Goal: Information Seeking & Learning: Learn about a topic

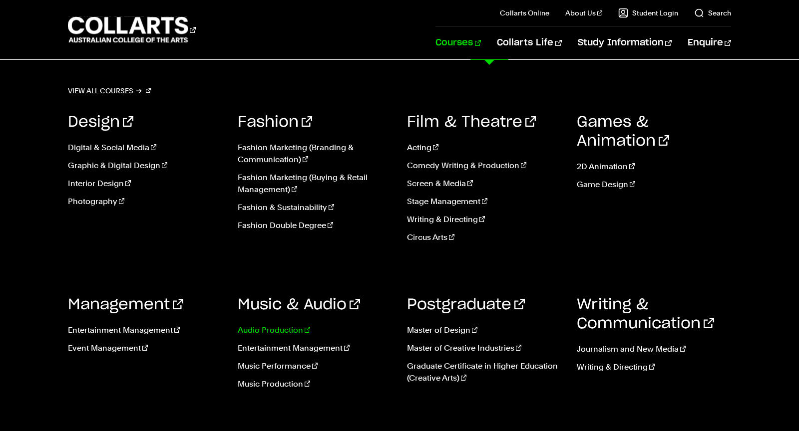
click at [282, 332] on link "Audio Production" at bounding box center [315, 331] width 155 height 12
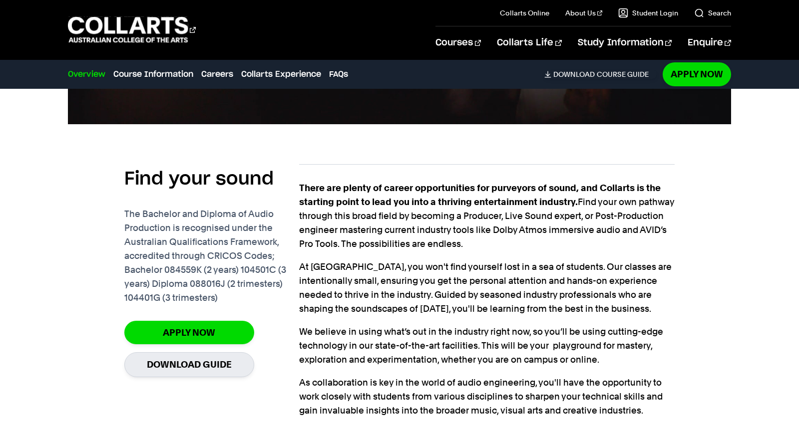
scroll to position [612, 0]
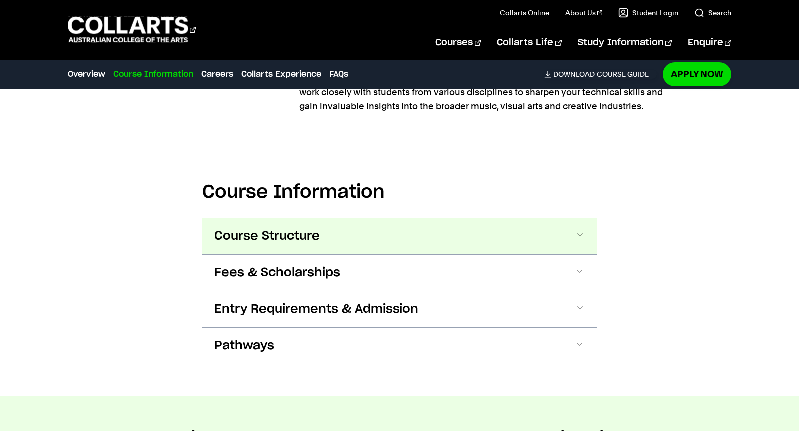
click at [341, 232] on button "Course Structure" at bounding box center [399, 237] width 394 height 36
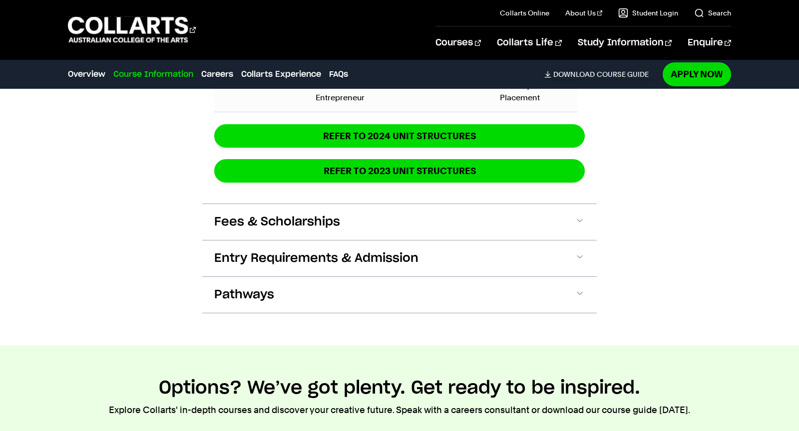
scroll to position [1675, 0]
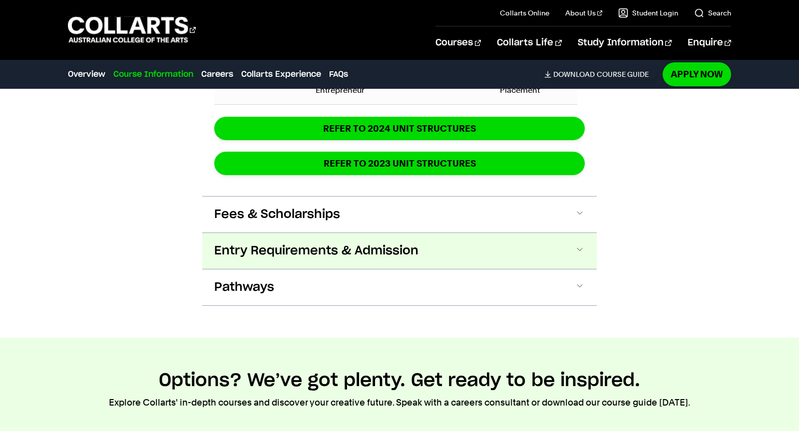
click at [388, 257] on button "Entry Requirements & Admission" at bounding box center [399, 251] width 394 height 36
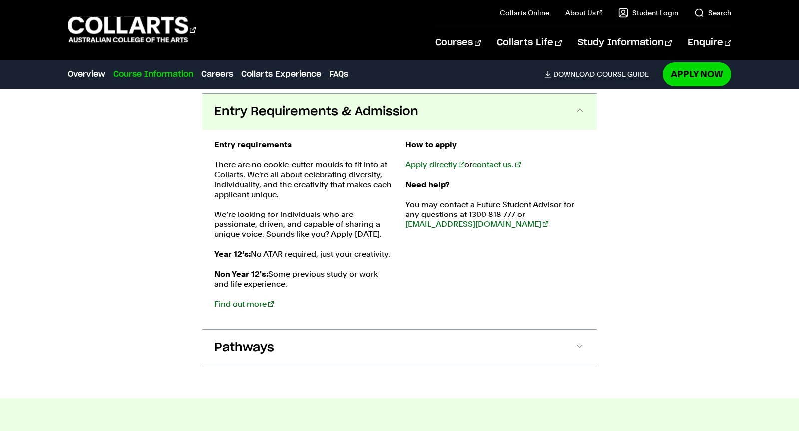
scroll to position [1815, 0]
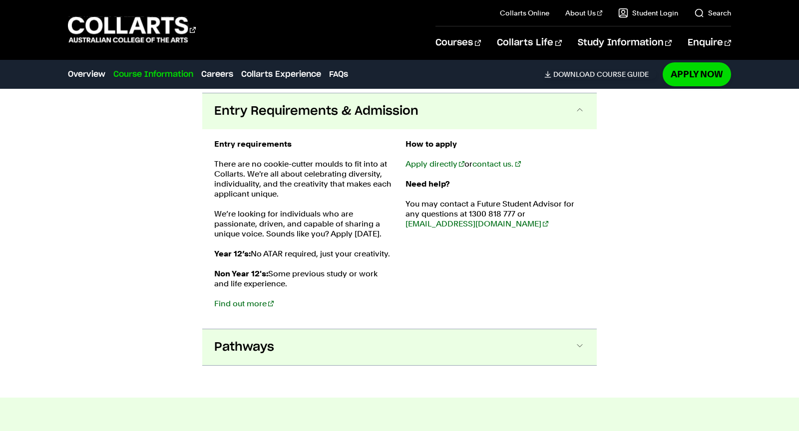
click at [346, 344] on button "Pathways" at bounding box center [399, 348] width 394 height 36
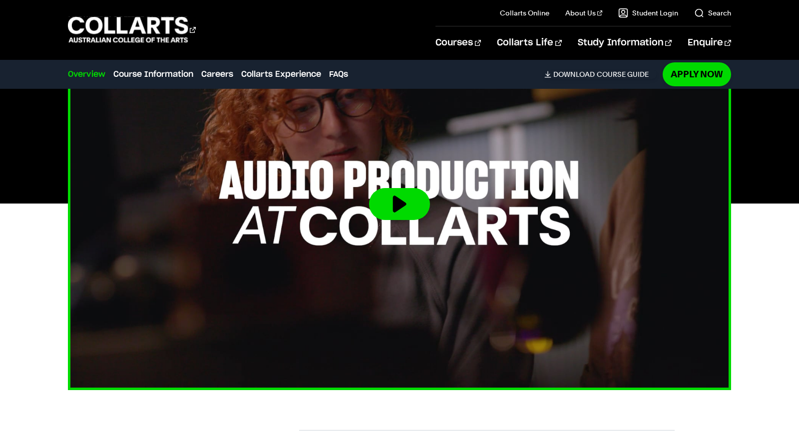
scroll to position [322, 0]
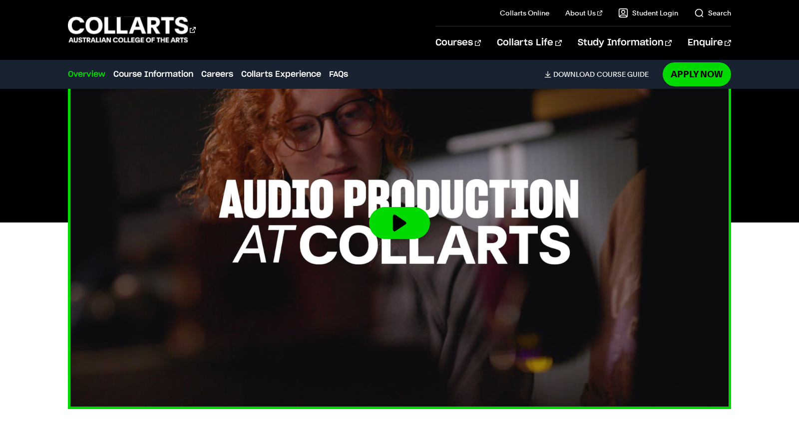
click at [386, 214] on button at bounding box center [399, 223] width 61 height 32
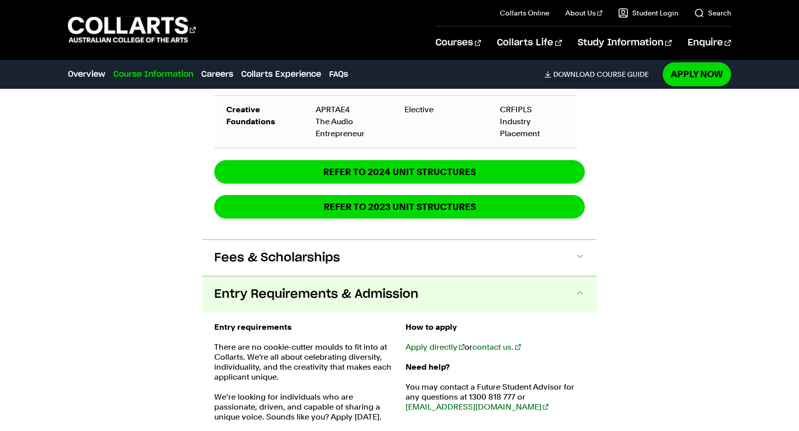
scroll to position [1661, 0]
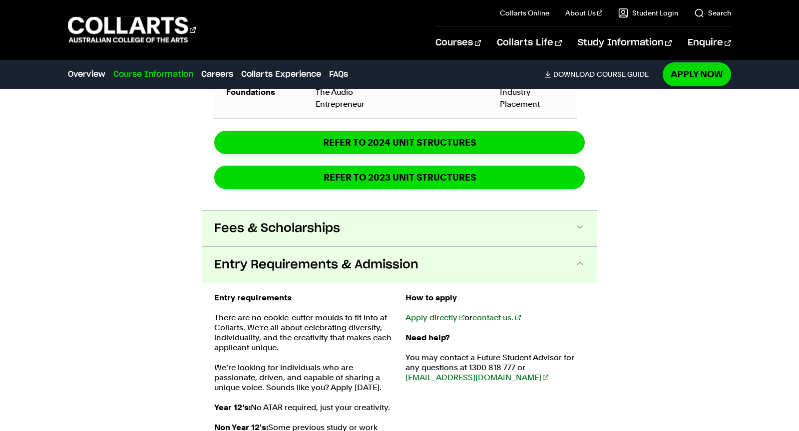
click at [443, 219] on button "Fees & Scholarships" at bounding box center [399, 229] width 394 height 36
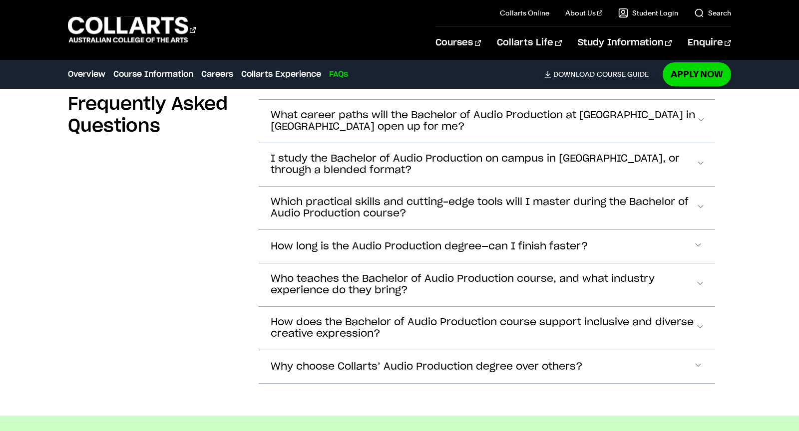
scroll to position [4103, 0]
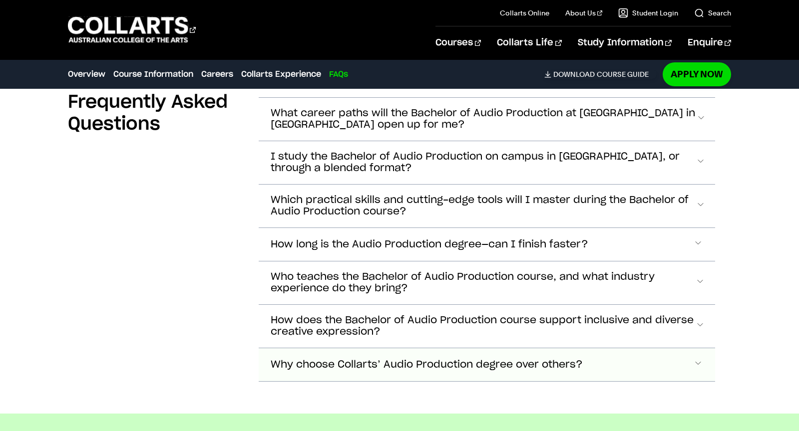
click at [489, 359] on span "Why choose Collarts’ Audio Production degree over others?" at bounding box center [427, 364] width 312 height 11
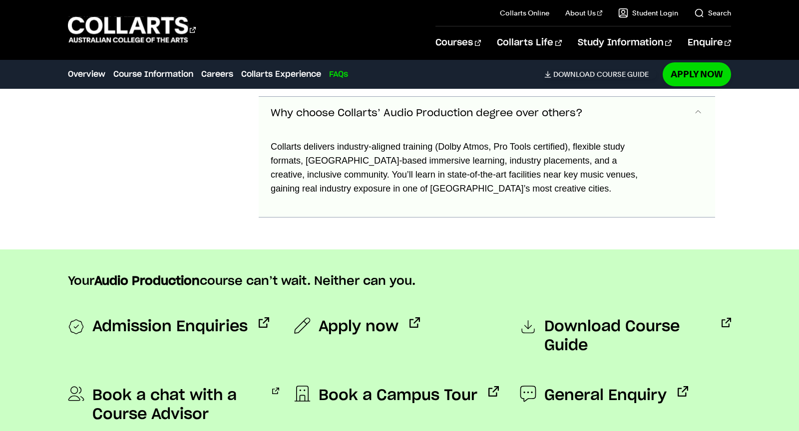
scroll to position [4356, 0]
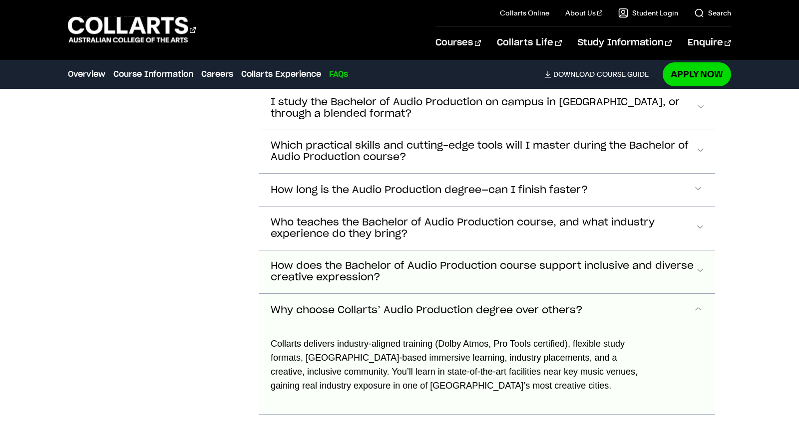
click at [465, 272] on span "How does the Bachelor of Audio Production course support inclusive and diverse …" at bounding box center [483, 272] width 424 height 23
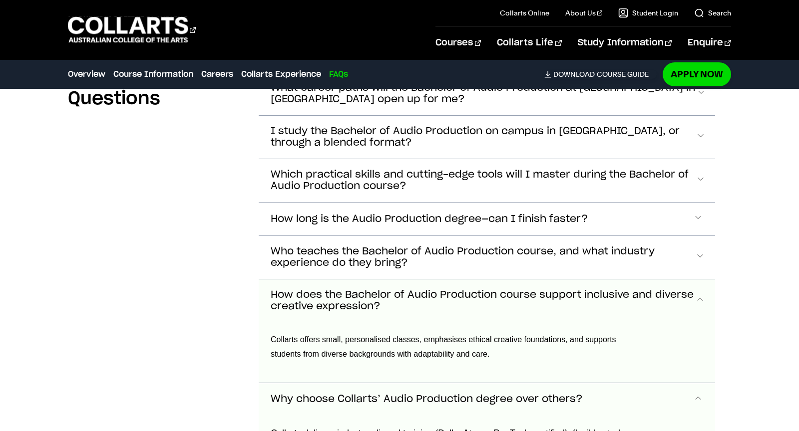
scroll to position [4043, 0]
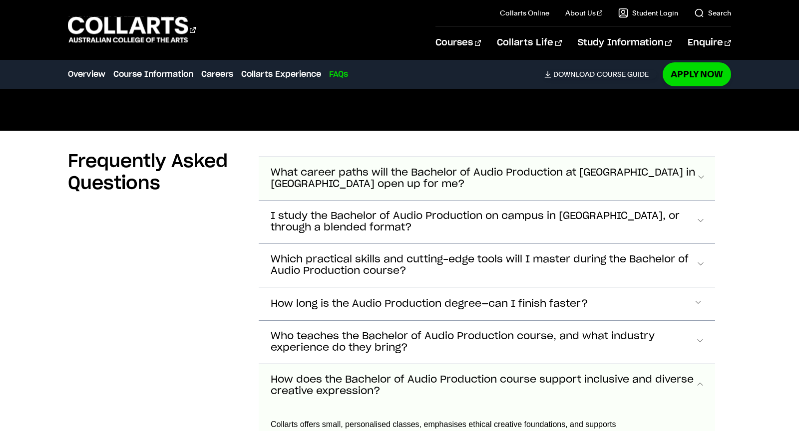
click at [436, 187] on button "What career paths will the Bachelor of Audio Production at Collarts in Melbourn…" at bounding box center [487, 178] width 456 height 43
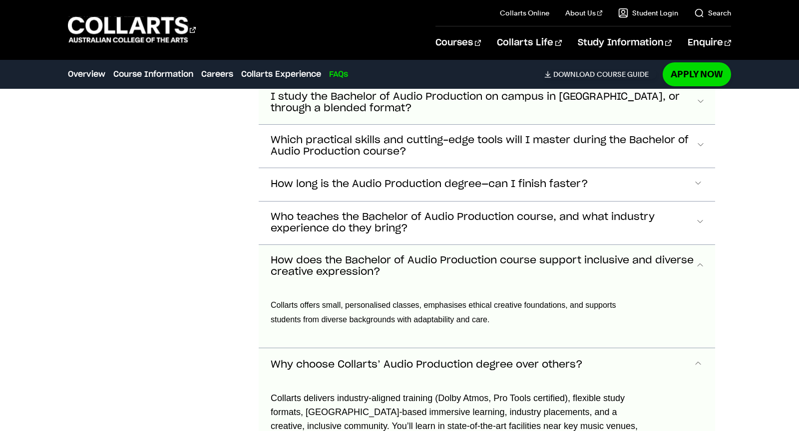
scroll to position [4253, 0]
click at [400, 201] on button "Who teaches the Bachelor of Audio Production course, and what industry experien…" at bounding box center [487, 222] width 456 height 43
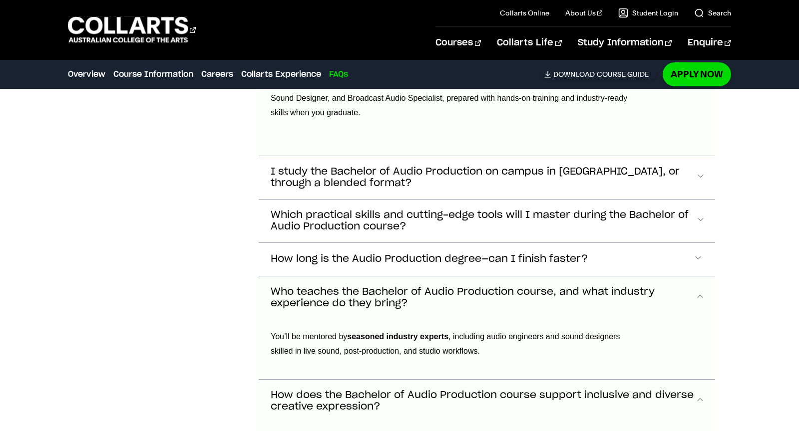
scroll to position [4154, 0]
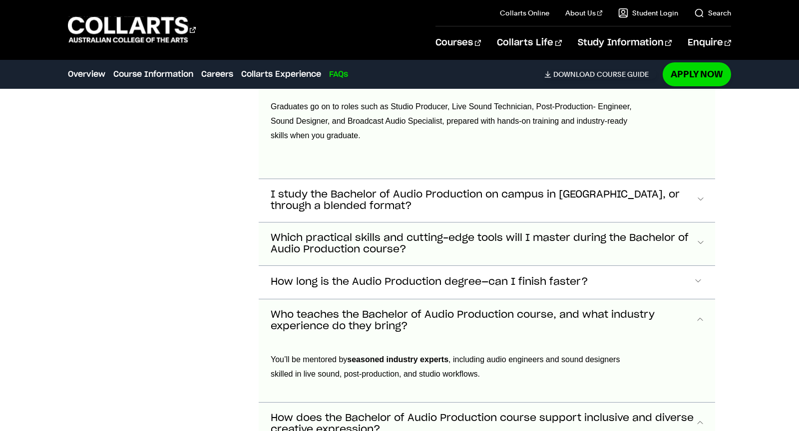
click at [389, 235] on span "Which practical skills and cutting-edge tools will I master during the Bachelor…" at bounding box center [483, 244] width 425 height 23
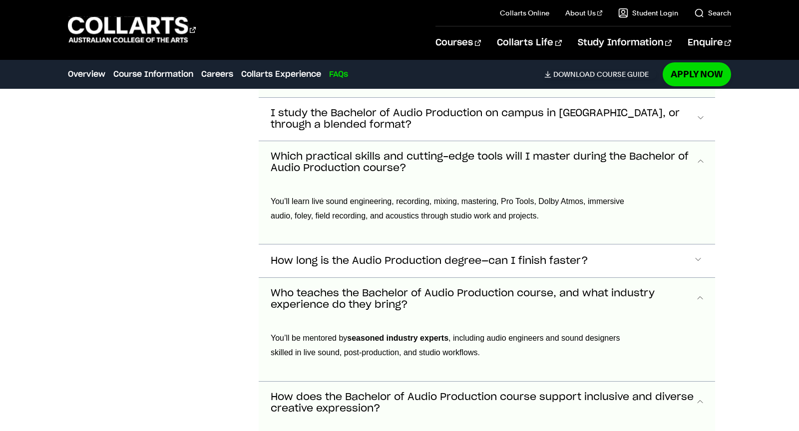
scroll to position [4282, 0]
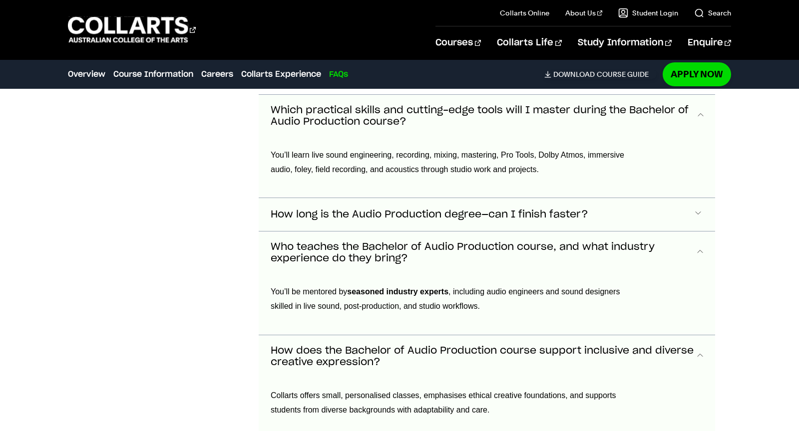
click at [379, 210] on span "How long is the Audio Production degree—can I finish faster?" at bounding box center [430, 214] width 318 height 11
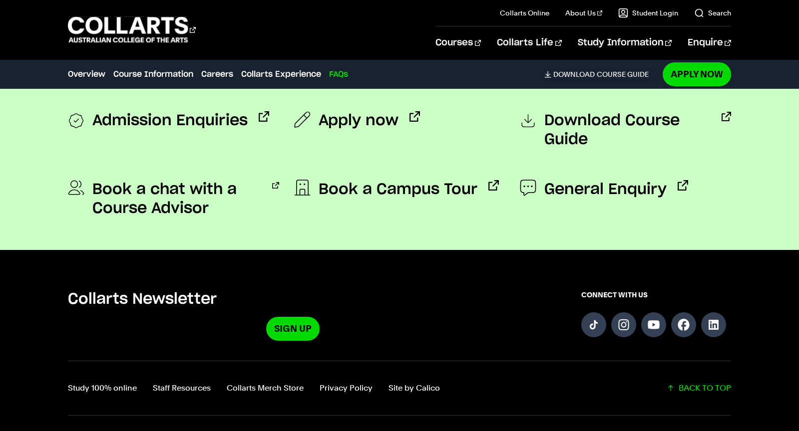
scroll to position [4900, 0]
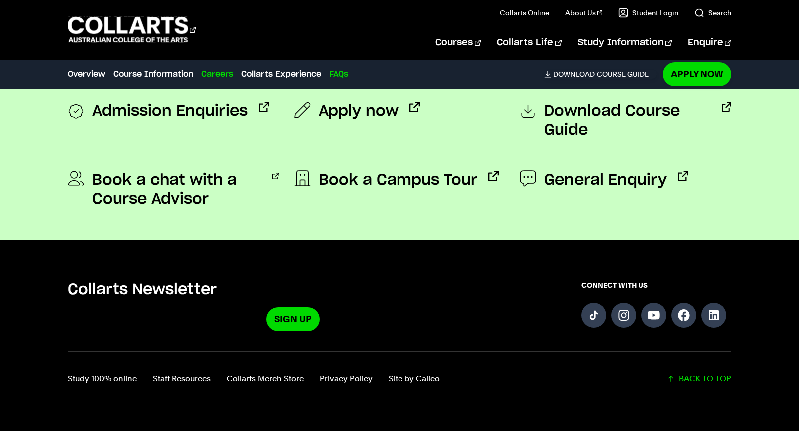
click at [216, 69] on link "Careers" at bounding box center [217, 74] width 32 height 12
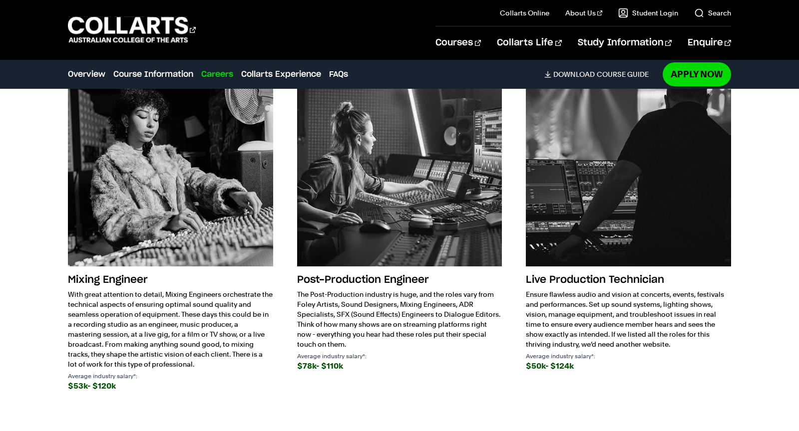
scroll to position [2907, 0]
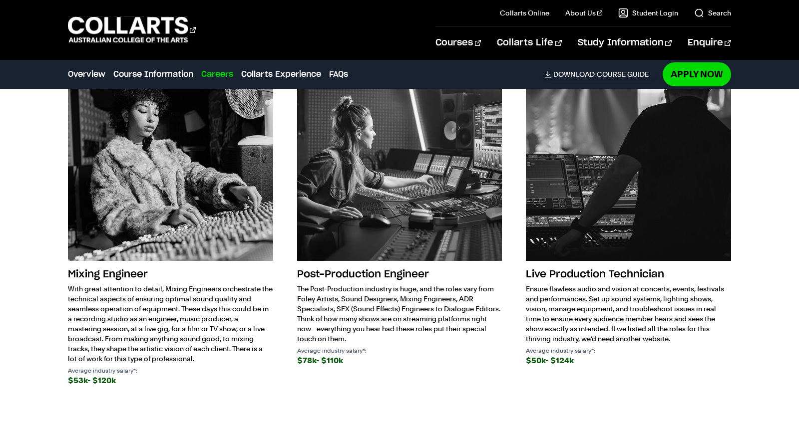
click at [594, 235] on img at bounding box center [628, 158] width 205 height 205
click at [588, 268] on h3 "Live Production Technician" at bounding box center [628, 274] width 205 height 19
click at [81, 74] on link "Overview" at bounding box center [86, 74] width 37 height 12
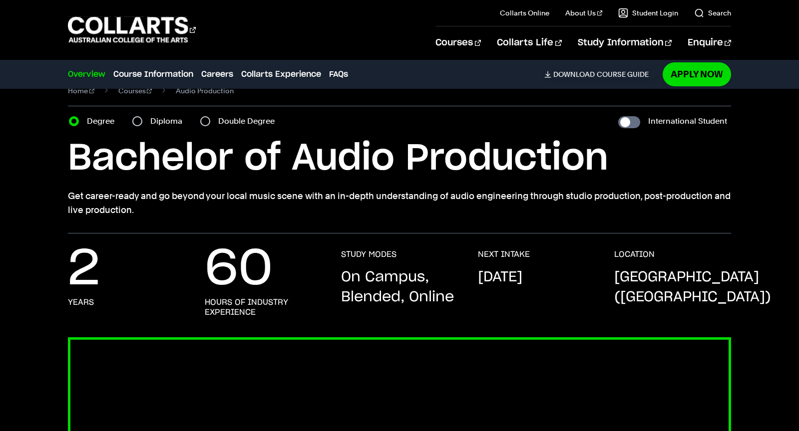
scroll to position [0, 0]
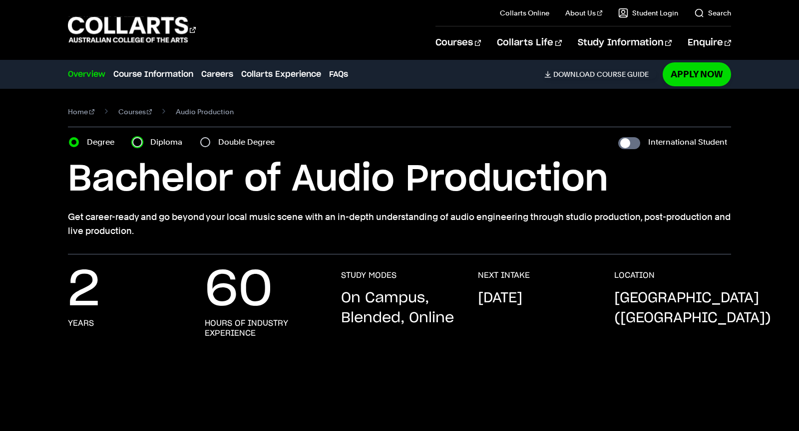
click at [138, 139] on input "Diploma" at bounding box center [137, 142] width 10 height 10
radio input "true"
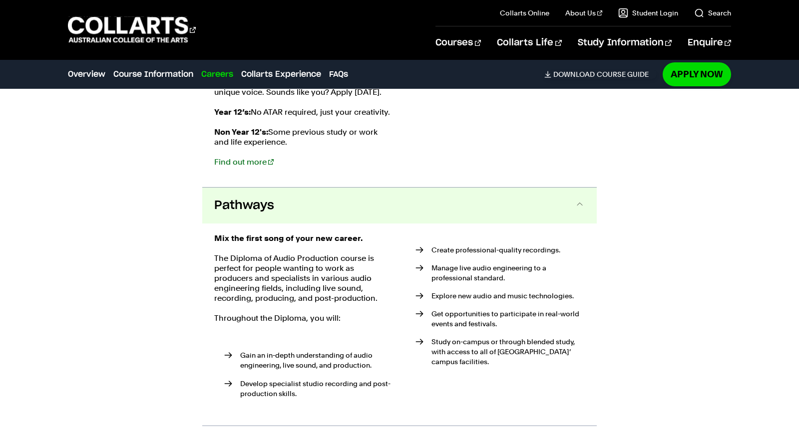
scroll to position [1872, 0]
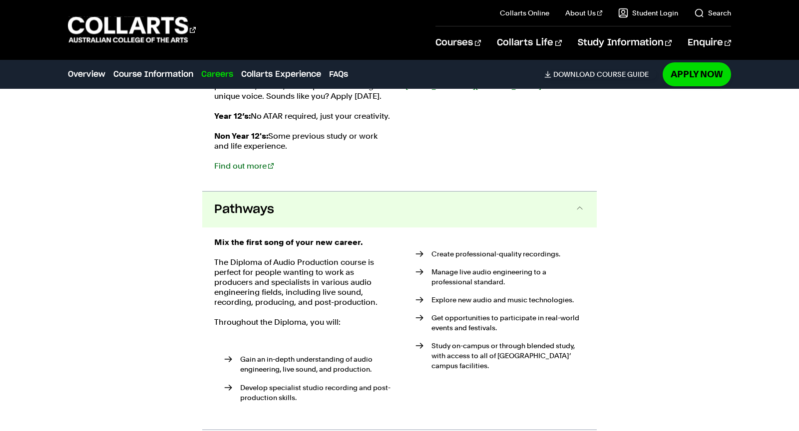
click at [291, 196] on button "Pathways" at bounding box center [399, 210] width 394 height 36
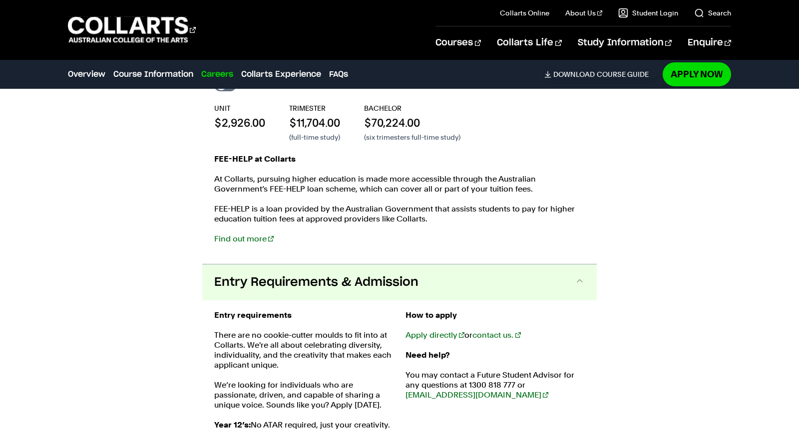
scroll to position [1560, 0]
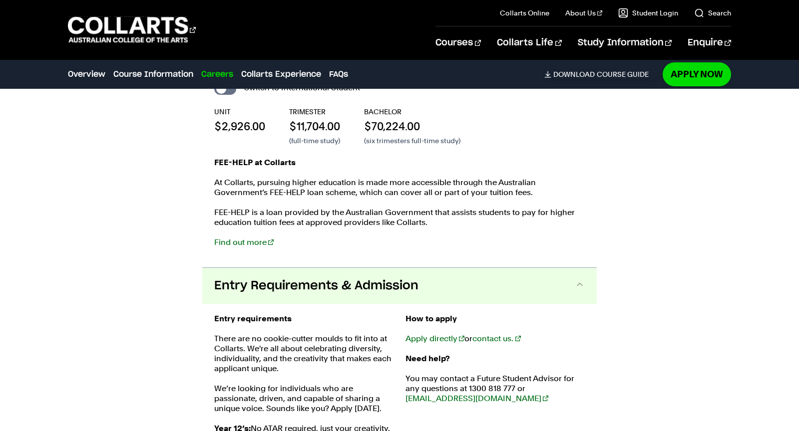
click at [310, 278] on span "Entry Requirements & Admission" at bounding box center [316, 286] width 204 height 16
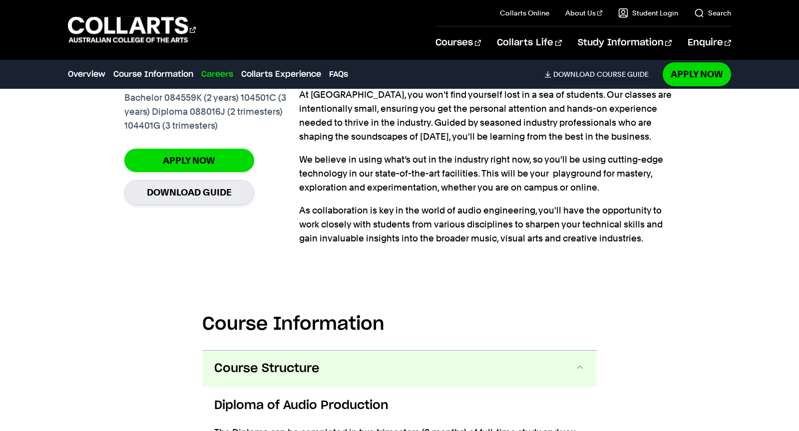
scroll to position [792, 0]
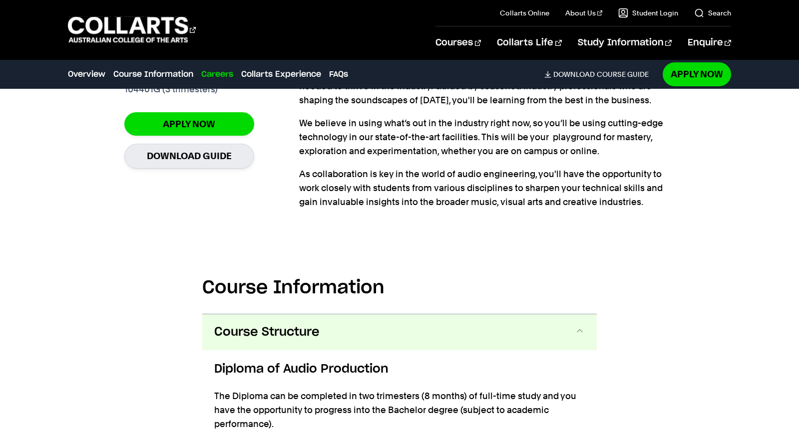
click at [376, 336] on button "Course Structure" at bounding box center [399, 333] width 394 height 36
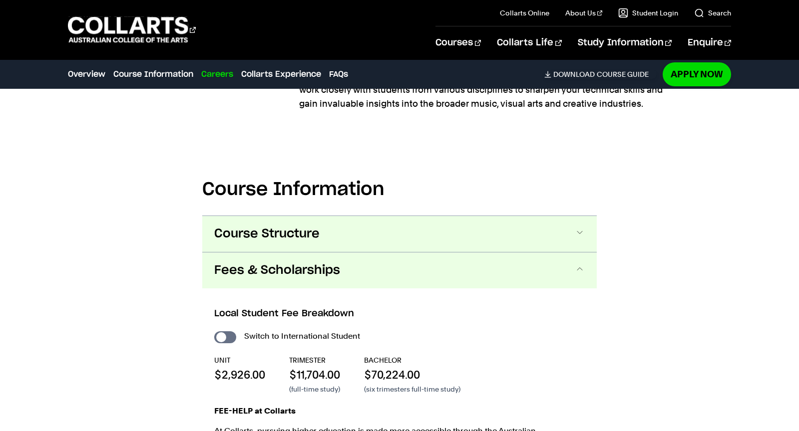
click at [435, 230] on button "Course Structure" at bounding box center [399, 234] width 394 height 36
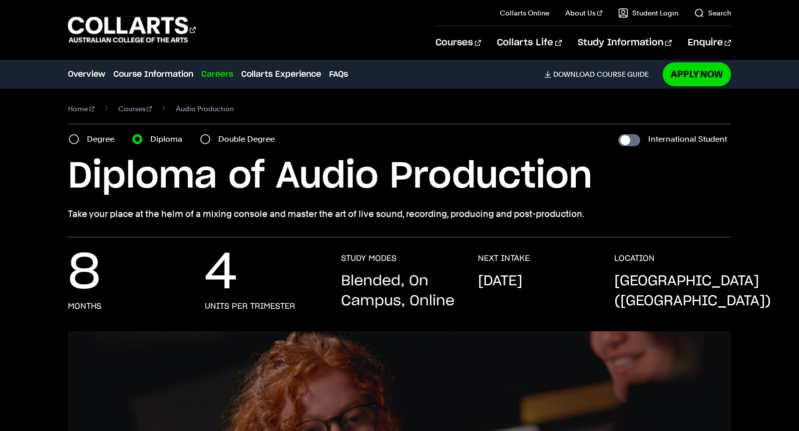
scroll to position [0, 0]
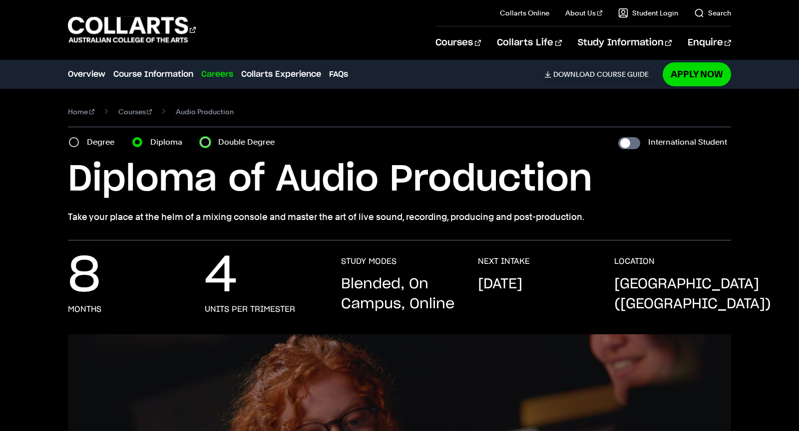
click at [207, 141] on input "Double Degree" at bounding box center [205, 142] width 10 height 10
radio input "true"
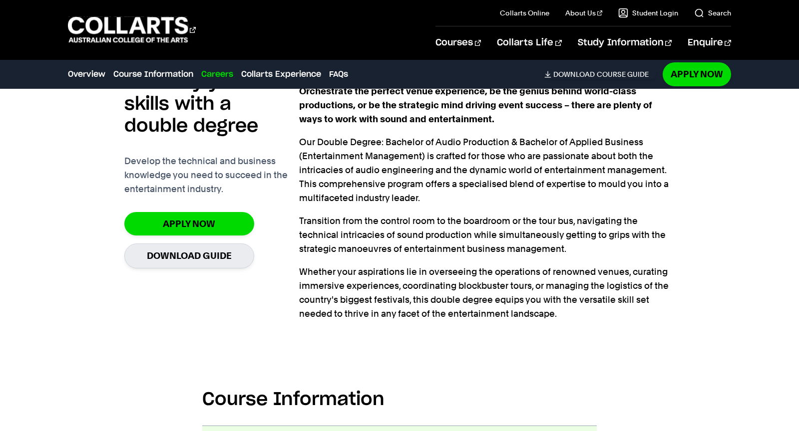
scroll to position [786, 0]
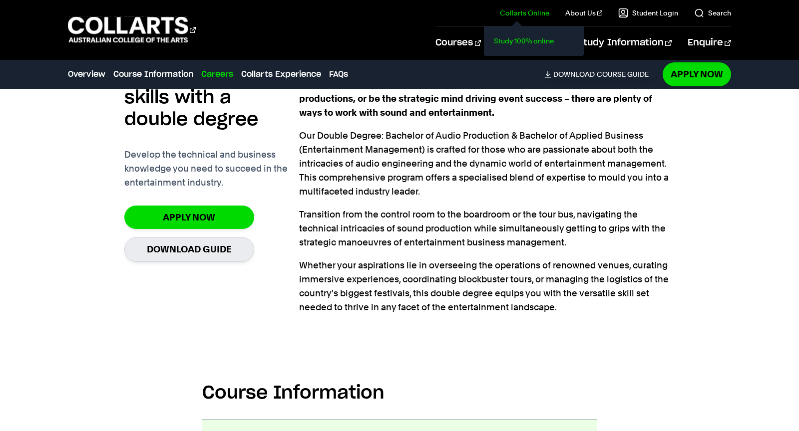
click at [500, 38] on link "Study 100% online" at bounding box center [534, 41] width 84 height 14
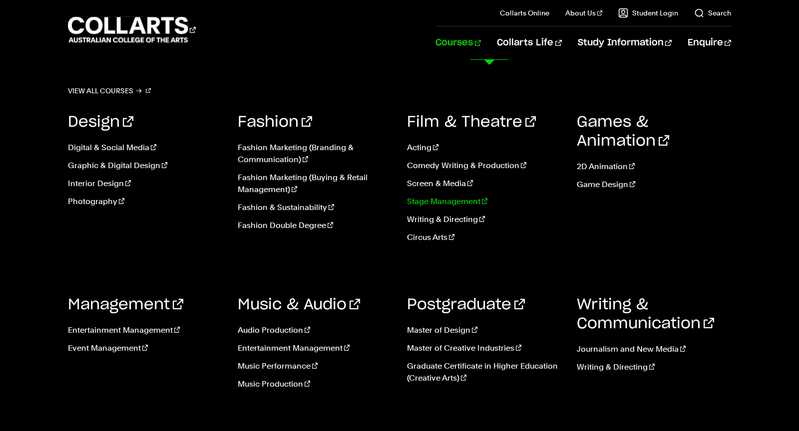
scroll to position [1993, 0]
click at [440, 328] on link "Master of Design" at bounding box center [484, 331] width 155 height 12
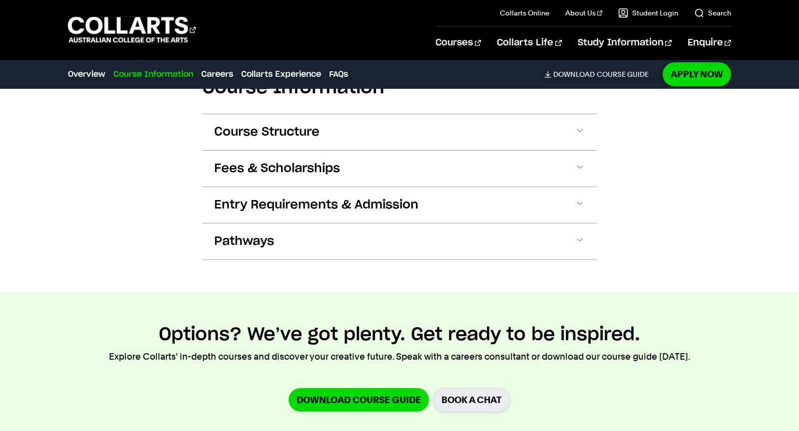
scroll to position [626, 0]
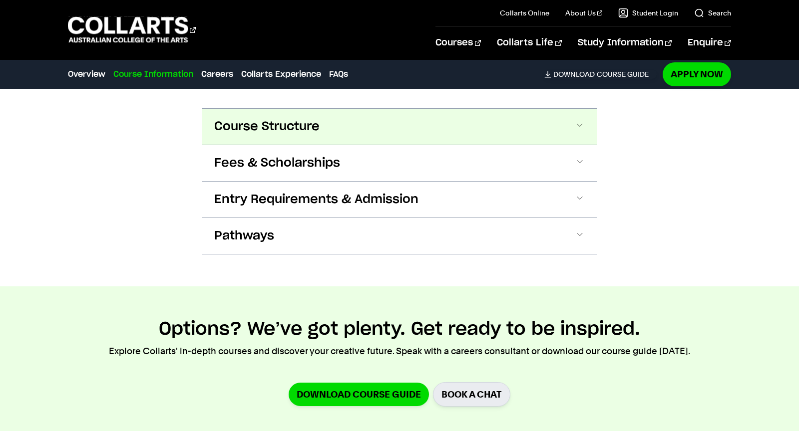
click at [348, 123] on button "Course Structure" at bounding box center [399, 127] width 394 height 36
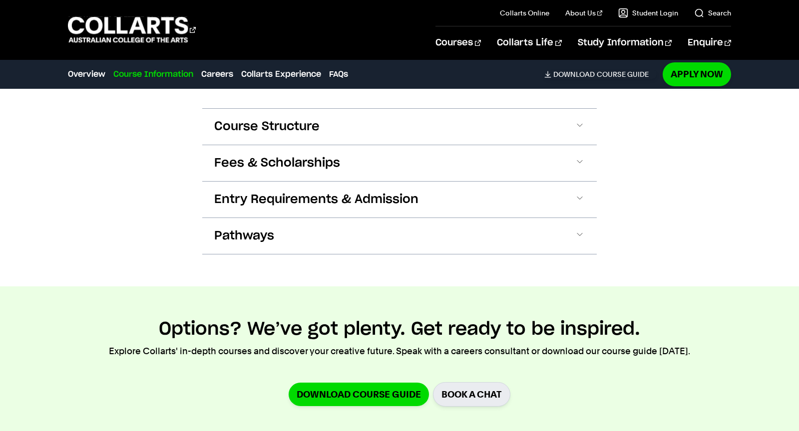
scroll to position [643, 0]
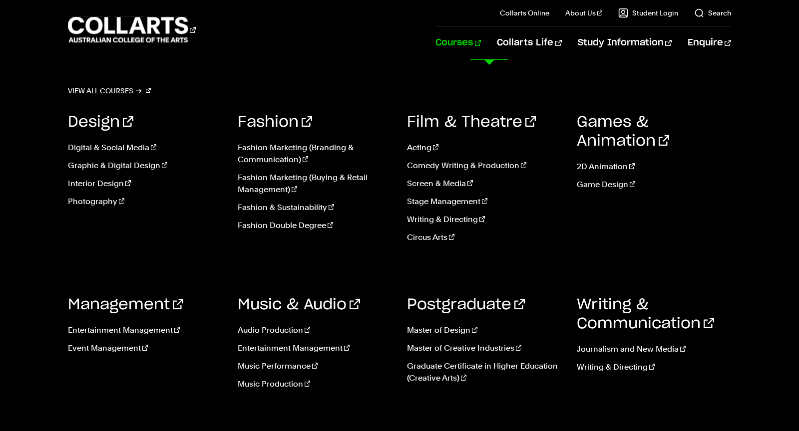
scroll to position [2864, 0]
click at [298, 349] on link "Entertainment Management" at bounding box center [315, 349] width 155 height 12
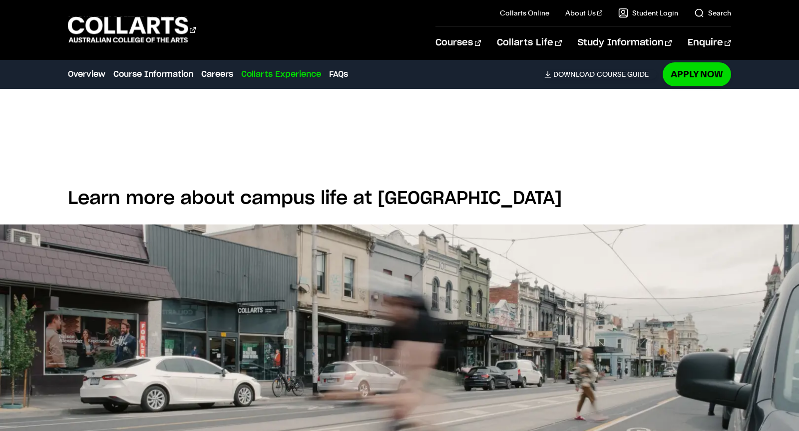
scroll to position [2251, 0]
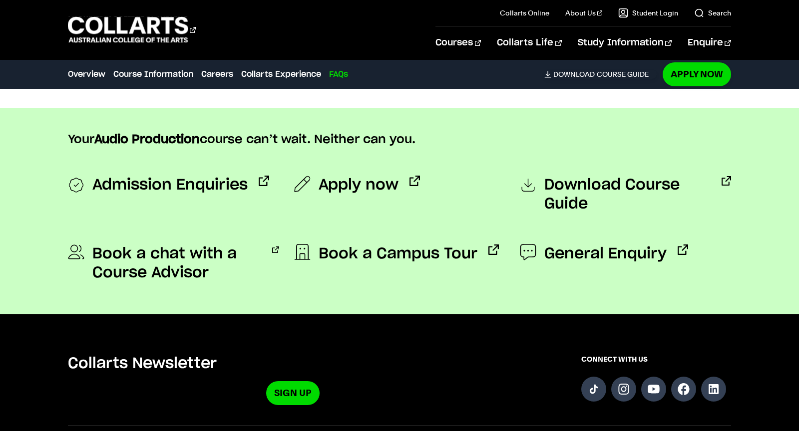
scroll to position [3203, 0]
